Goal: Communication & Community: Ask a question

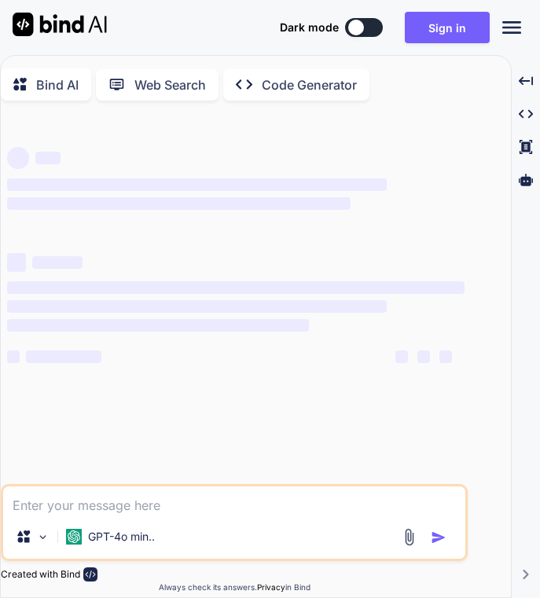
type textarea "x"
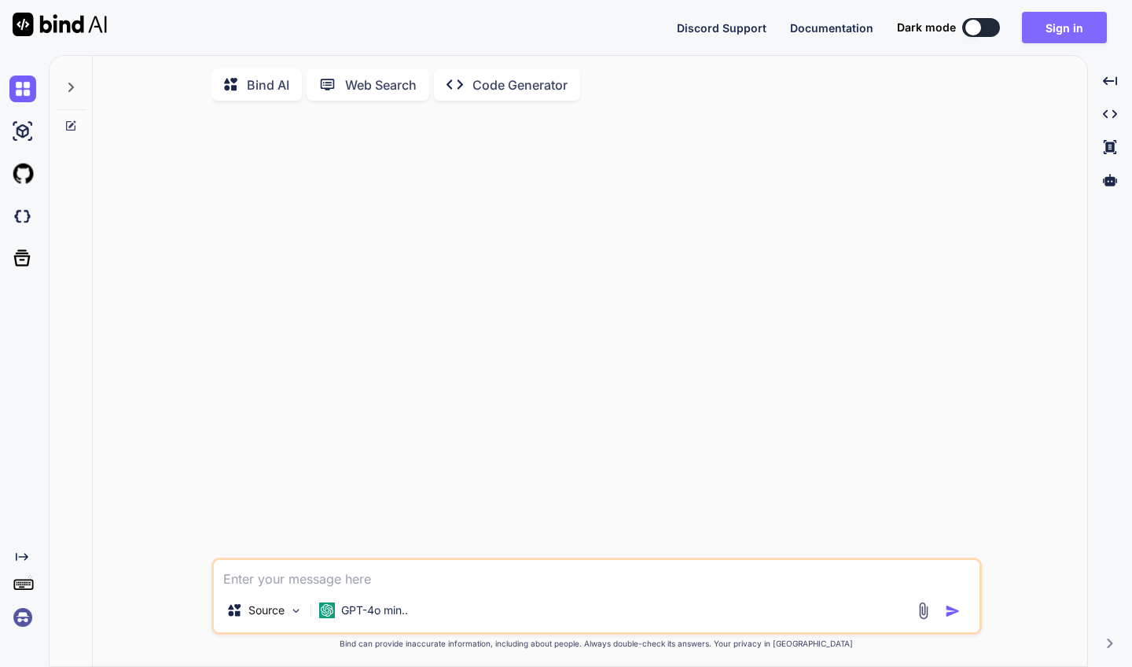
click at [539, 24] on button "Sign in" at bounding box center [1064, 27] width 85 height 31
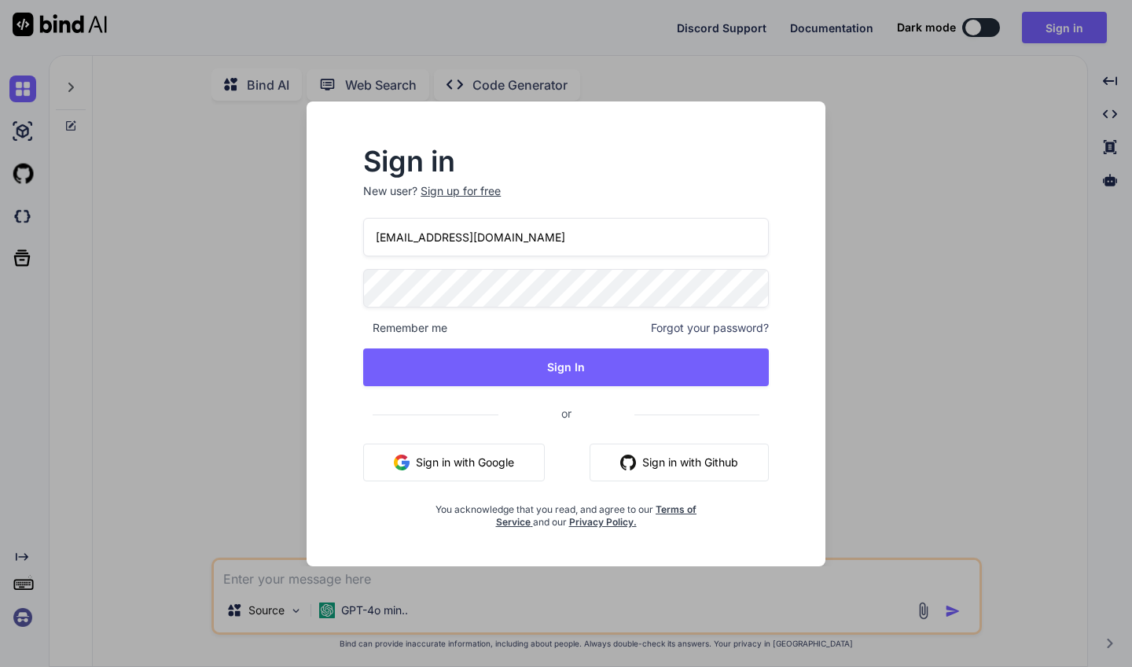
type input "[EMAIL_ADDRESS][DOMAIN_NAME]"
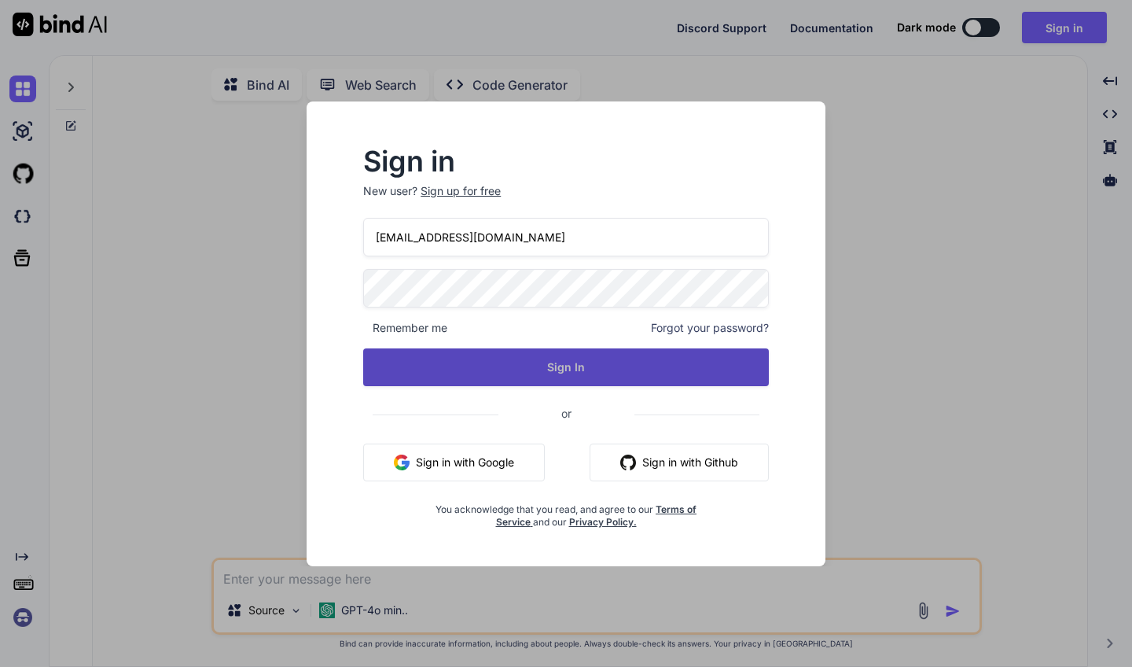
click at [539, 362] on button "Sign In" at bounding box center [566, 367] width 406 height 38
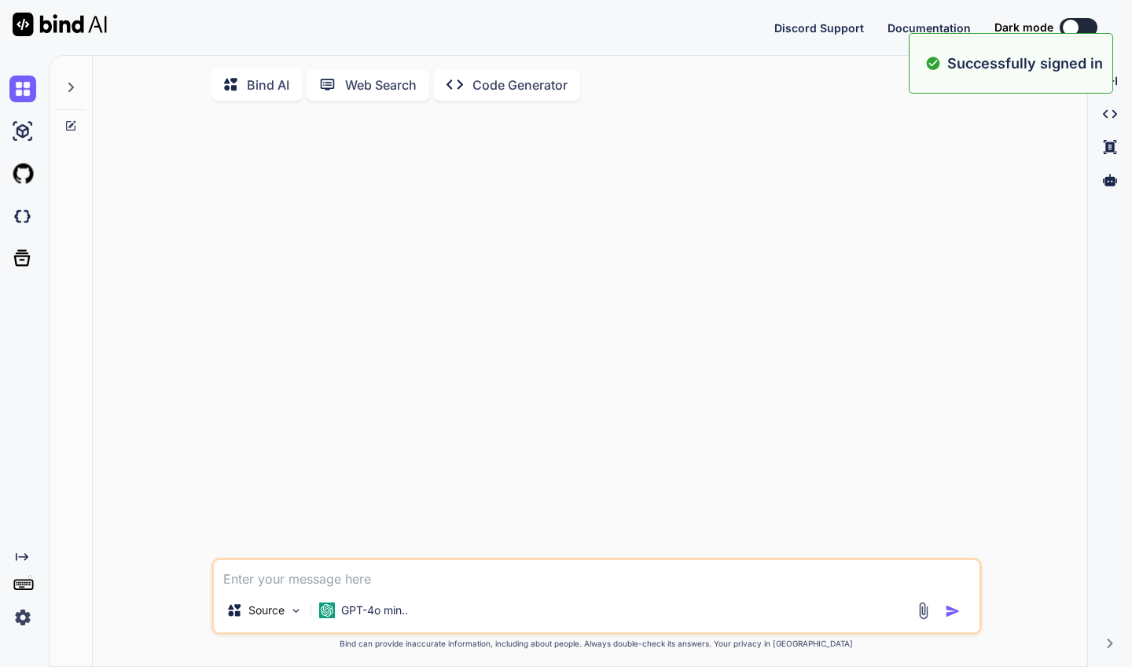
click at [539, 362] on div at bounding box center [598, 335] width 767 height 444
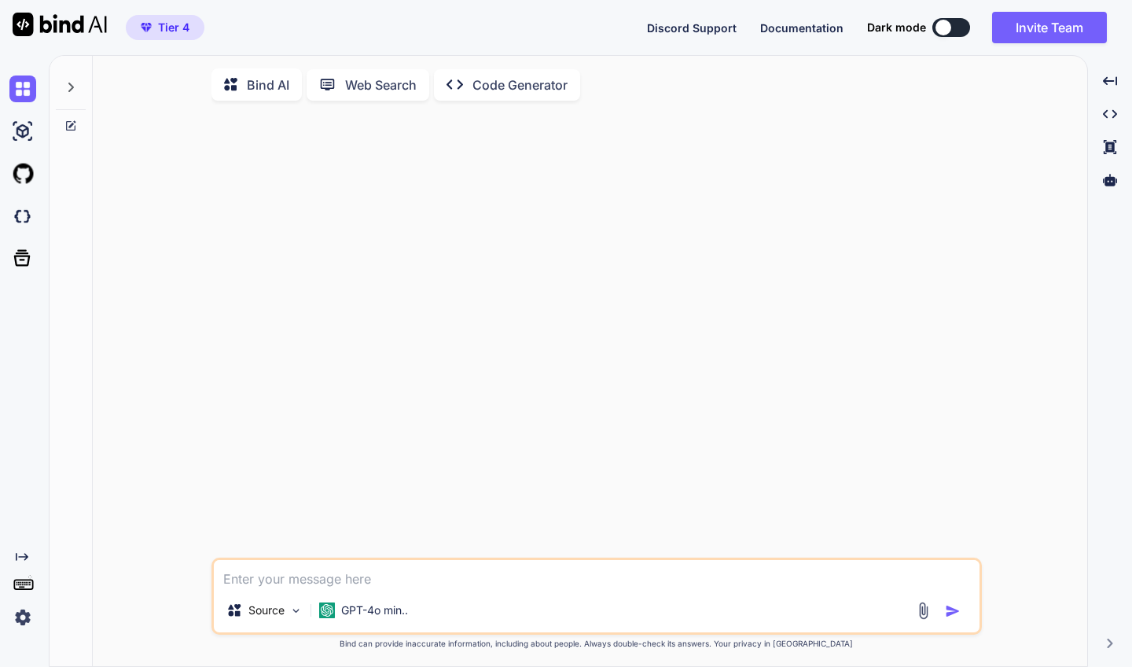
click at [22, 598] on img at bounding box center [22, 617] width 27 height 27
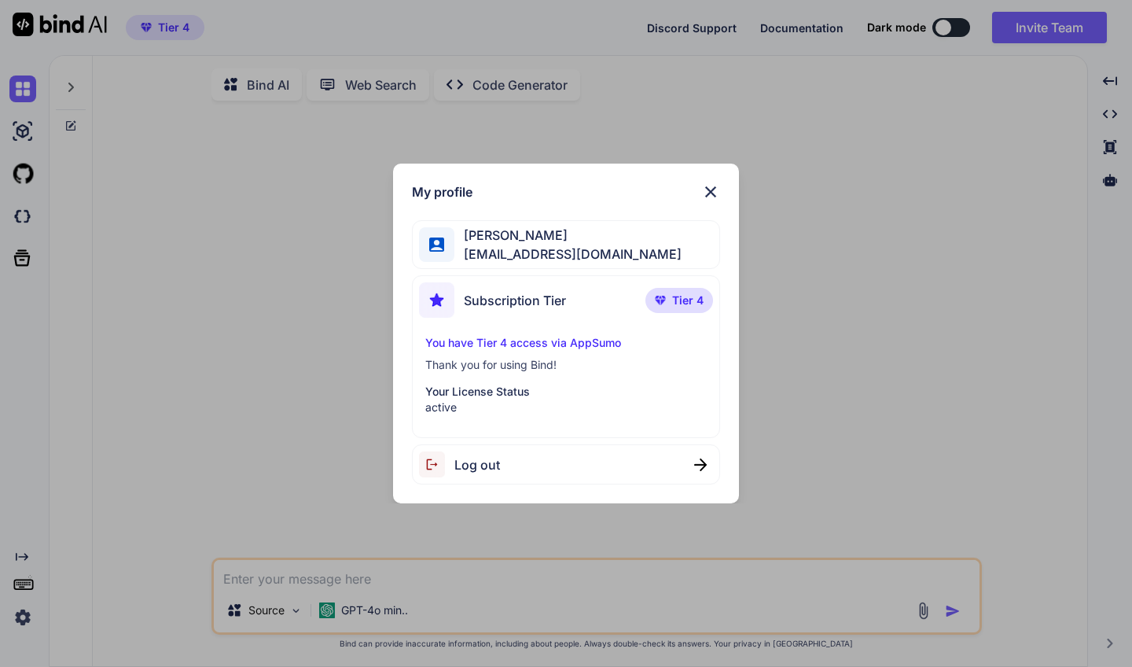
click at [539, 196] on img at bounding box center [710, 191] width 19 height 19
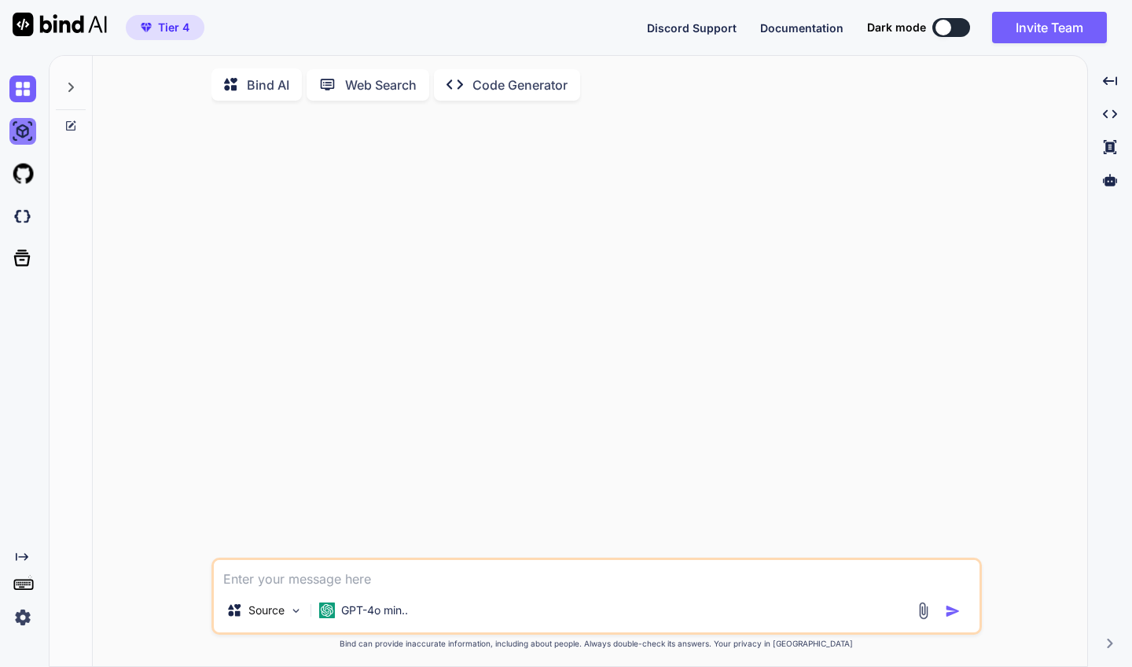
click at [24, 137] on img at bounding box center [22, 131] width 27 height 27
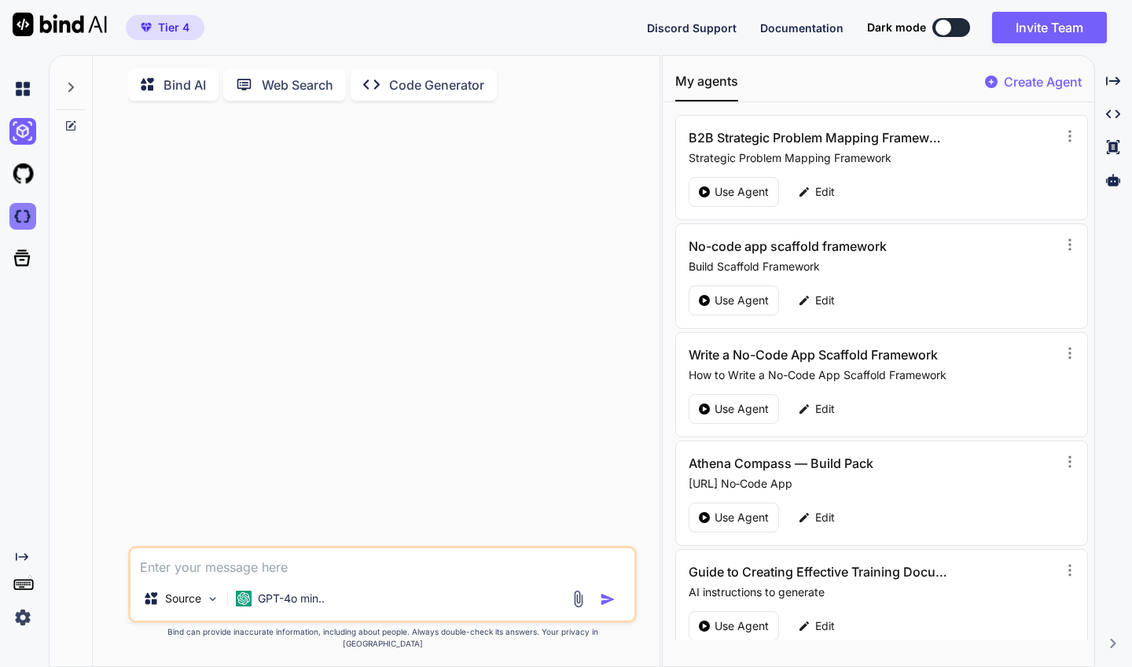
click at [27, 219] on img at bounding box center [22, 216] width 27 height 27
type textarea "x"
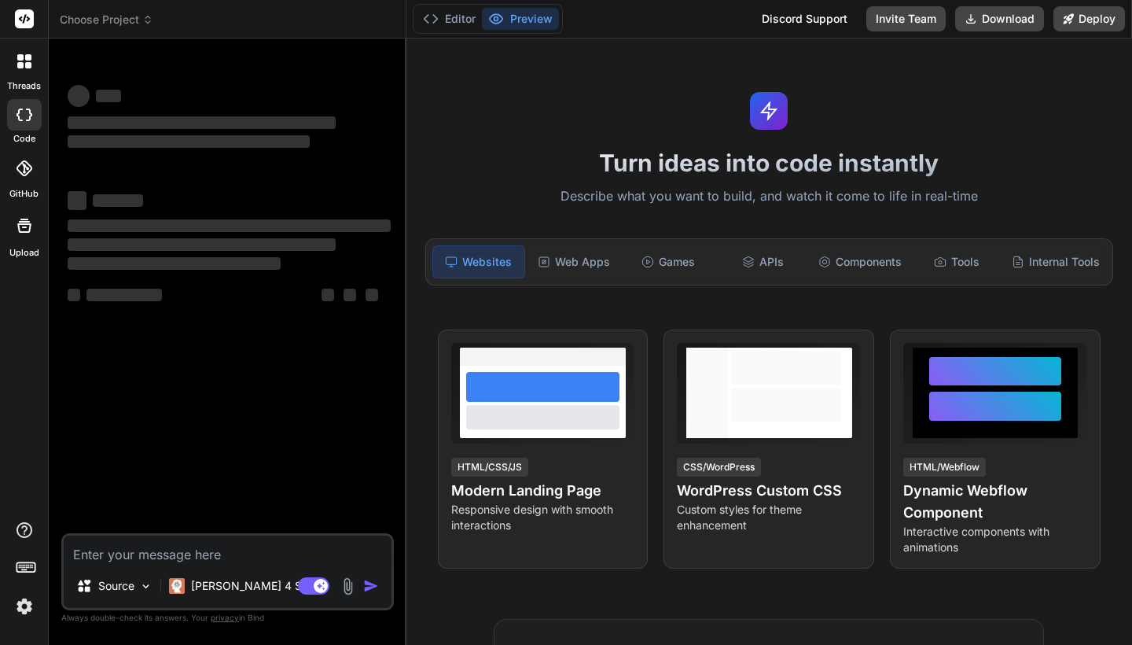
type textarea "x"
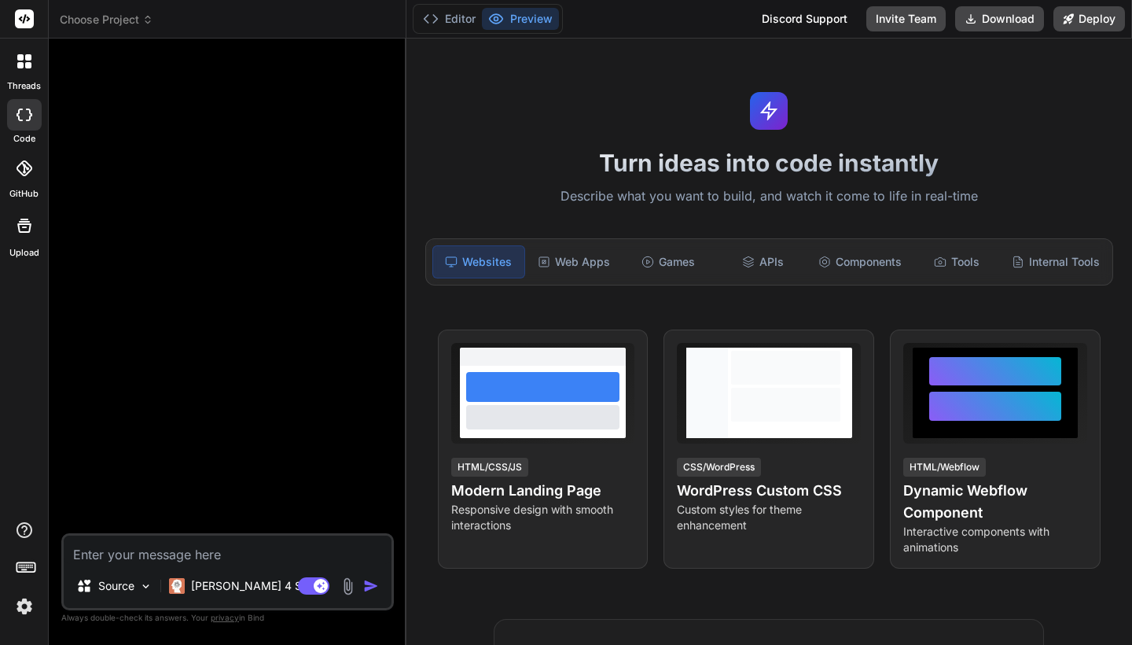
click at [25, 605] on img at bounding box center [24, 606] width 27 height 27
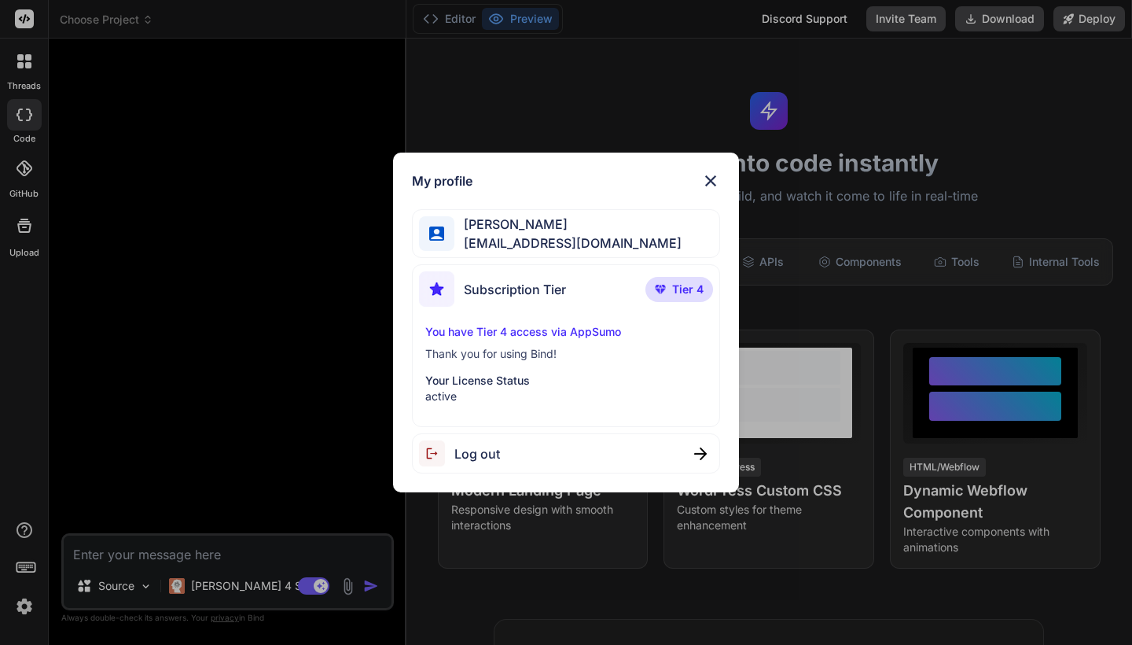
click at [25, 605] on div "My profile Adrian Wheatley amf4life@hotmail.com Subscription Tier Tier 4 You ha…" at bounding box center [566, 322] width 1132 height 645
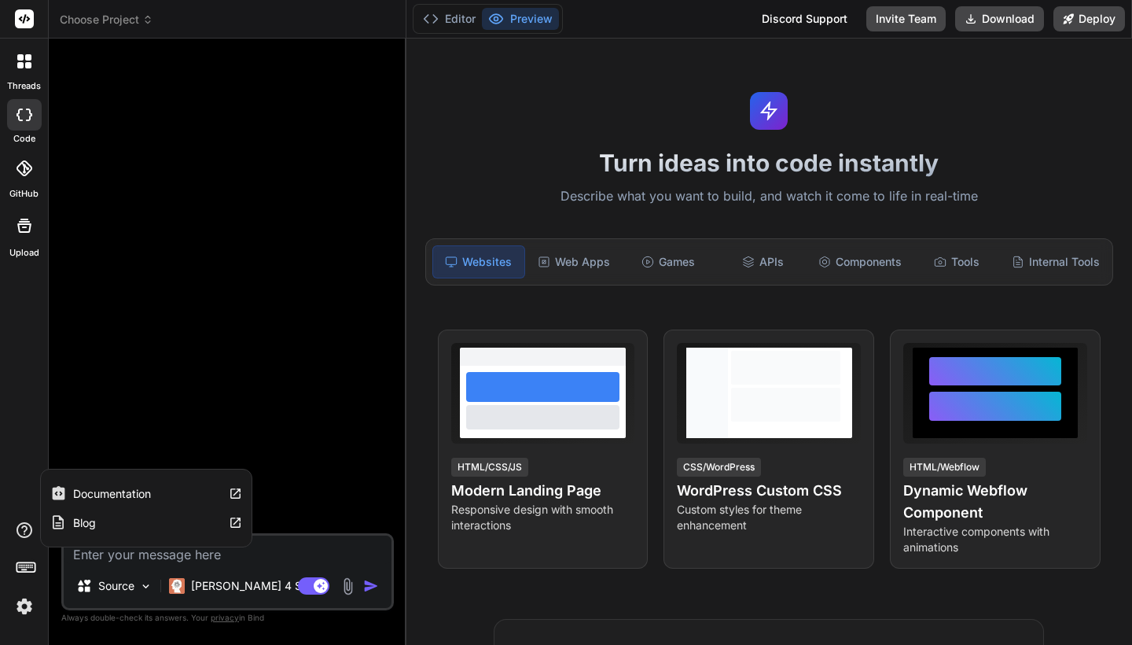
click at [85, 523] on label "Blog" at bounding box center [84, 523] width 23 height 16
